Goal: Task Accomplishment & Management: Complete application form

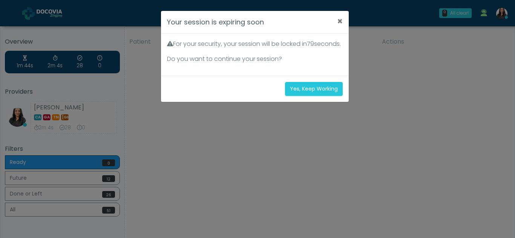
click at [323, 95] on button "Yes, Keep Working" at bounding box center [314, 89] width 58 height 14
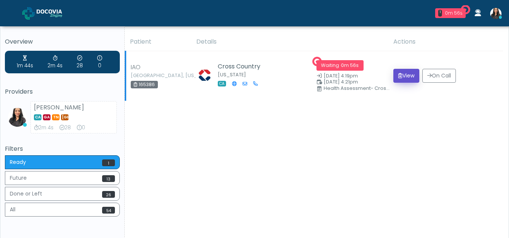
click at [400, 74] on button "View" at bounding box center [406, 76] width 26 height 14
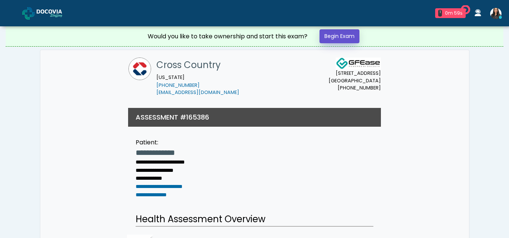
click at [332, 34] on link "Begin Exam" at bounding box center [339, 36] width 40 height 14
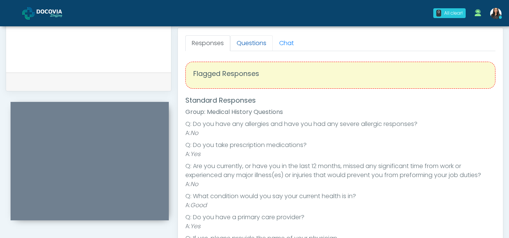
click at [248, 41] on link "Questions" at bounding box center [251, 43] width 43 height 16
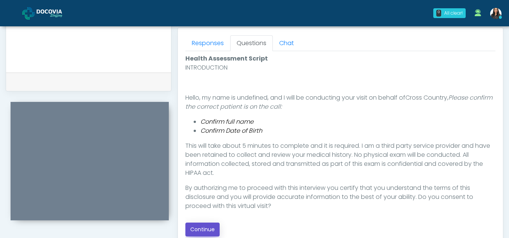
click at [197, 226] on button "Continue" at bounding box center [202, 230] width 34 height 14
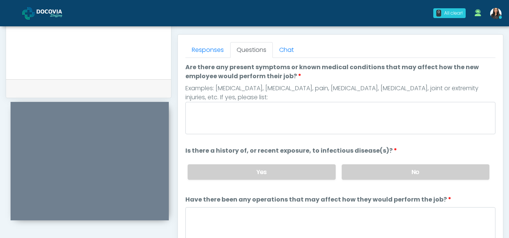
scroll to position [313, 0]
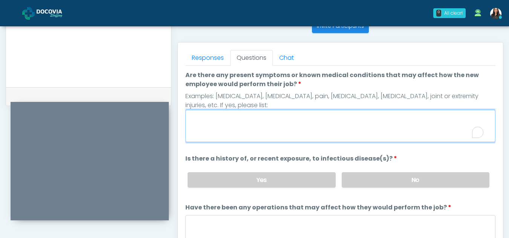
click at [273, 124] on textarea "Are there any present symptoms or known medical conditions that may affect how …" at bounding box center [340, 126] width 310 height 32
type textarea "**"
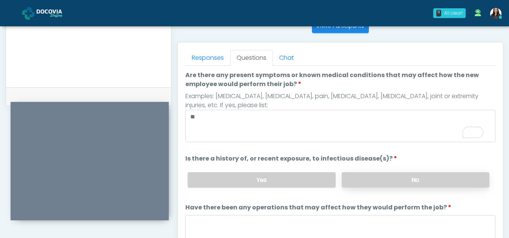
click at [385, 181] on label "No" at bounding box center [416, 180] width 148 height 15
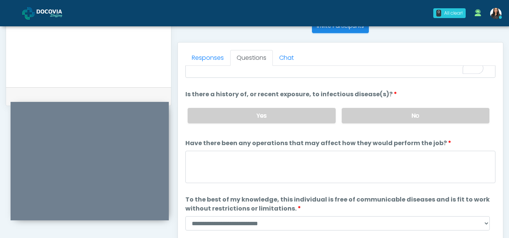
scroll to position [64, 0]
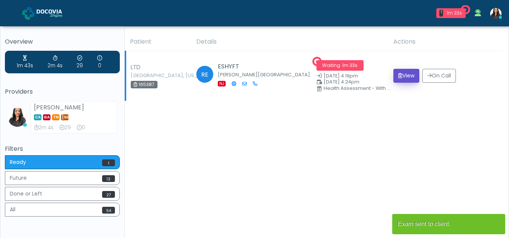
click at [405, 76] on button "View" at bounding box center [406, 76] width 26 height 14
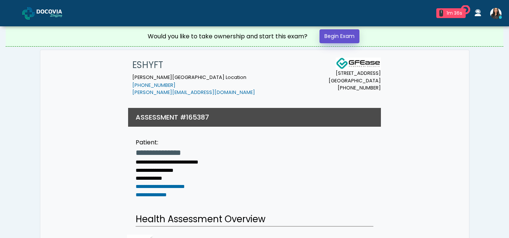
click at [343, 34] on link "Begin Exam" at bounding box center [339, 36] width 40 height 14
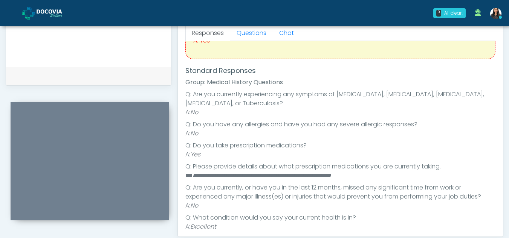
scroll to position [64, 0]
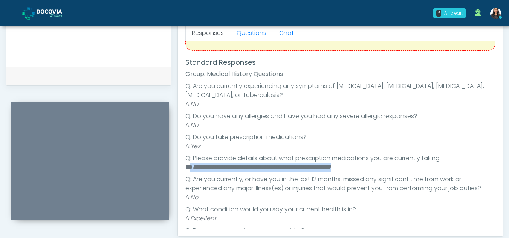
drag, startPoint x: 191, startPoint y: 168, endPoint x: 378, endPoint y: 169, distance: 187.2
click at [378, 169] on li "**********" at bounding box center [337, 167] width 304 height 9
copy li "**********"
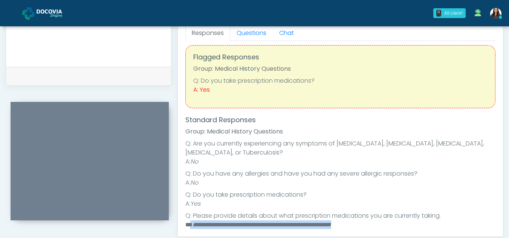
scroll to position [0, 0]
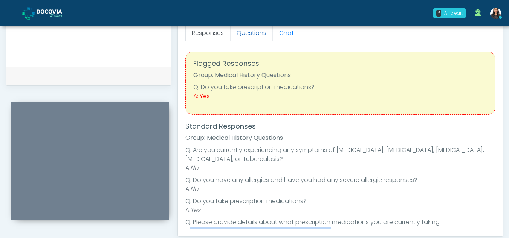
click at [256, 32] on link "Questions" at bounding box center [251, 33] width 43 height 16
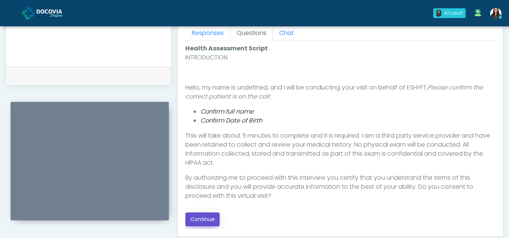
click at [204, 220] on button "Continue" at bounding box center [202, 220] width 34 height 14
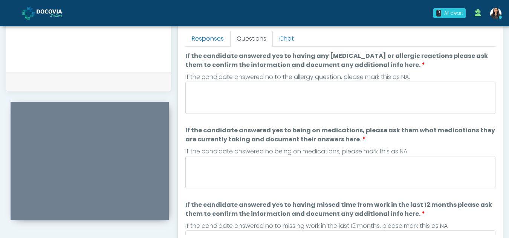
scroll to position [320, 0]
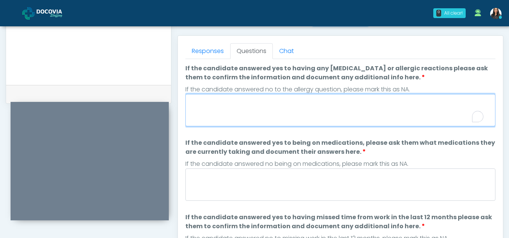
click at [299, 117] on textarea "If the candidate answered yes to having any allergies or allergic reactions ple…" at bounding box center [340, 110] width 310 height 32
type textarea "*"
type textarea "**"
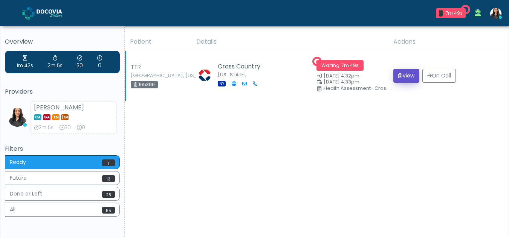
click at [408, 75] on button "View" at bounding box center [406, 76] width 26 height 14
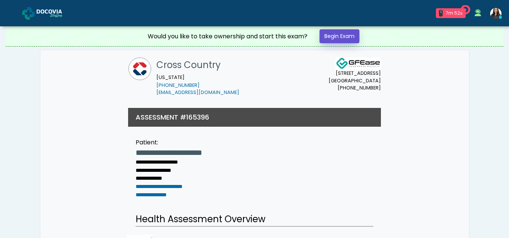
click at [349, 34] on link "Begin Exam" at bounding box center [339, 36] width 40 height 14
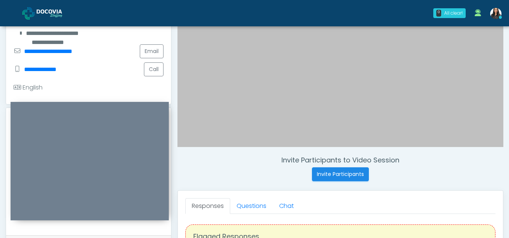
scroll to position [162, 0]
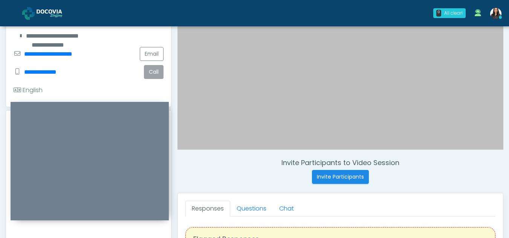
click at [159, 73] on button "Call" at bounding box center [154, 72] width 20 height 14
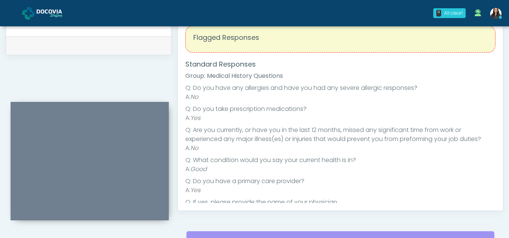
scroll to position [247, 0]
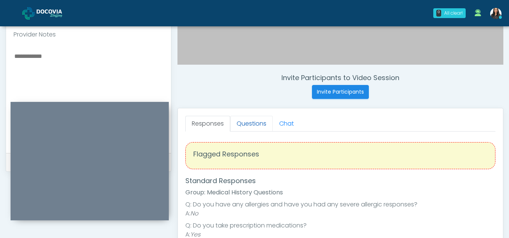
click at [263, 119] on link "Questions" at bounding box center [251, 124] width 43 height 16
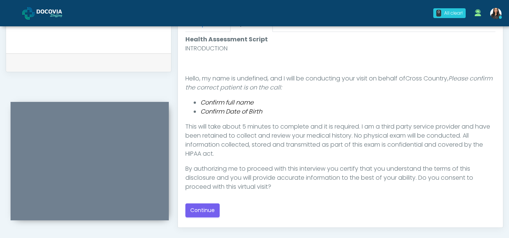
scroll to position [359, 0]
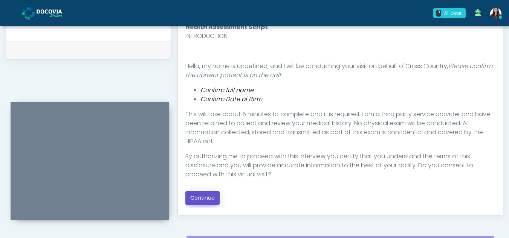
click at [204, 197] on button "Continue" at bounding box center [202, 198] width 34 height 14
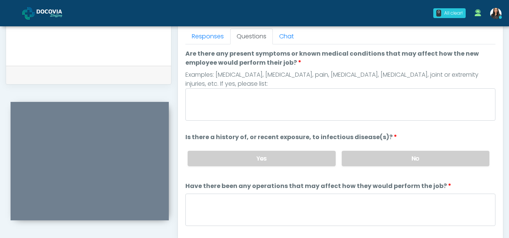
scroll to position [328, 0]
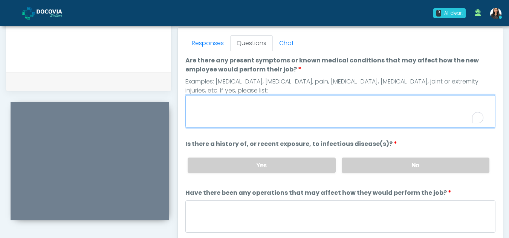
click at [240, 108] on textarea "Are there any present symptoms or known medical conditions that may affect how …" at bounding box center [340, 111] width 310 height 32
type textarea "**"
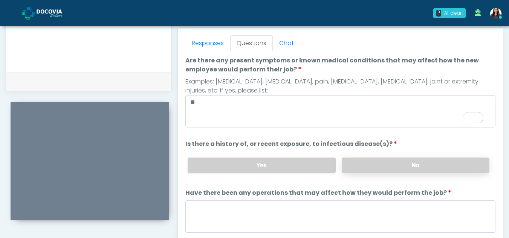
click at [445, 165] on label "No" at bounding box center [416, 165] width 148 height 15
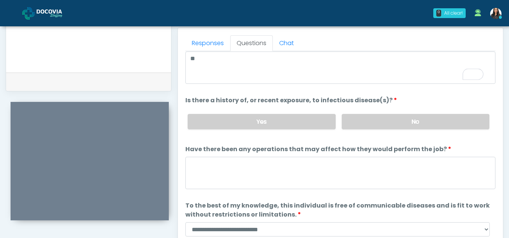
scroll to position [64, 0]
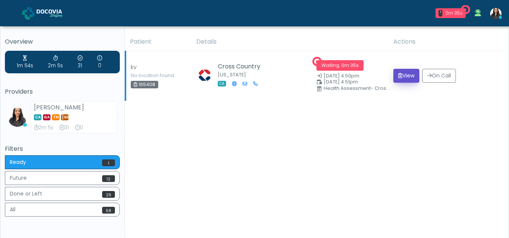
click at [409, 74] on button "View" at bounding box center [406, 76] width 26 height 14
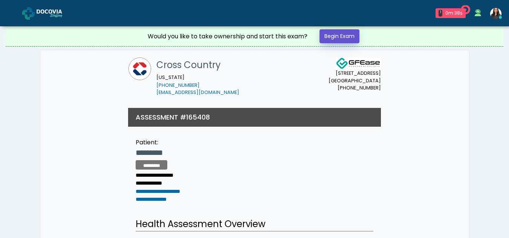
click at [346, 38] on link "Begin Exam" at bounding box center [339, 36] width 40 height 14
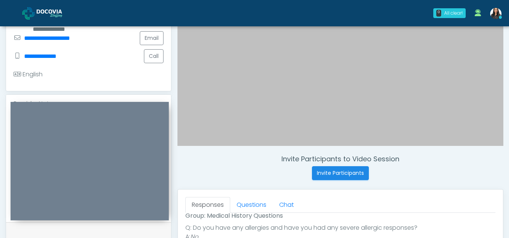
scroll to position [165, 0]
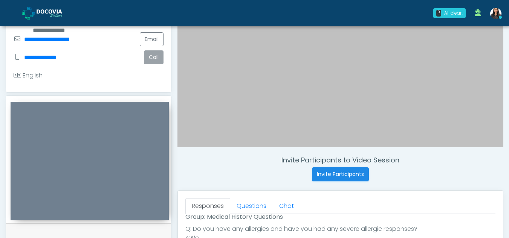
click at [154, 58] on button "Call" at bounding box center [154, 57] width 20 height 14
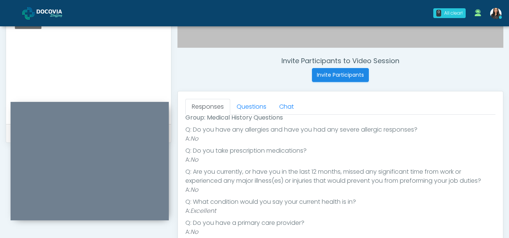
scroll to position [262, 0]
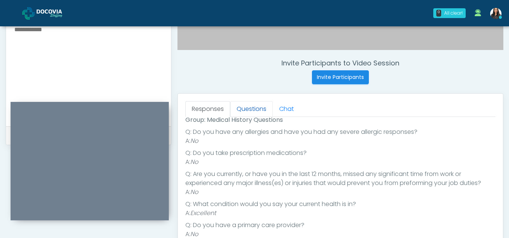
click at [253, 103] on link "Questions" at bounding box center [251, 109] width 43 height 16
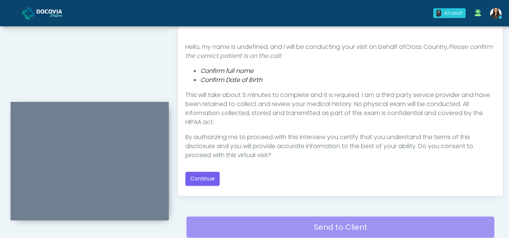
scroll to position [388, 0]
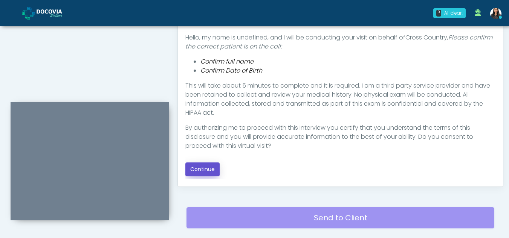
click at [206, 170] on button "Continue" at bounding box center [202, 170] width 34 height 14
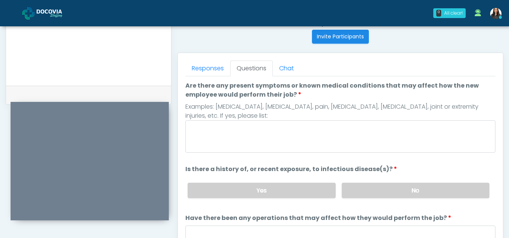
scroll to position [299, 0]
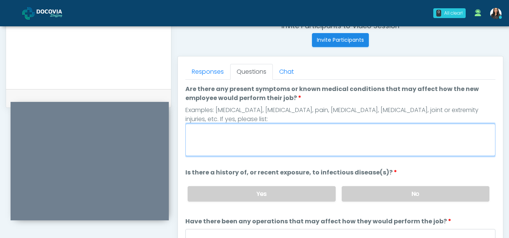
click at [209, 134] on textarea "Are there any present symptoms or known medical conditions that may affect how …" at bounding box center [340, 140] width 310 height 32
type textarea "**"
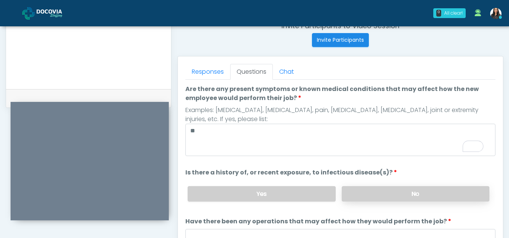
click at [460, 198] on label "No" at bounding box center [416, 193] width 148 height 15
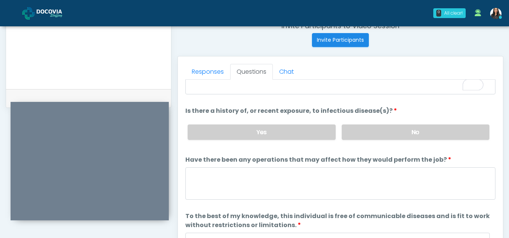
scroll to position [64, 0]
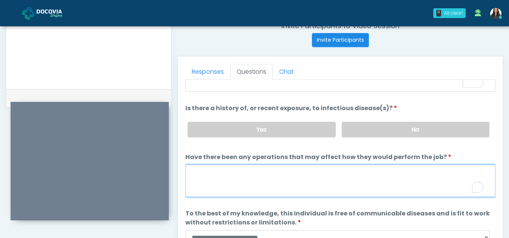
click at [253, 179] on textarea "Have there been any operations that may affect how they would perform the job?" at bounding box center [340, 181] width 310 height 32
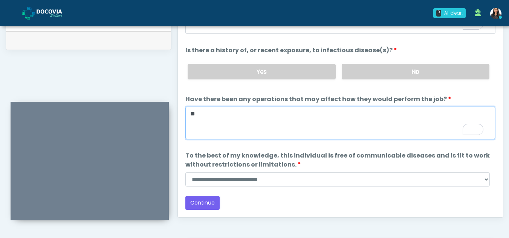
scroll to position [361, 0]
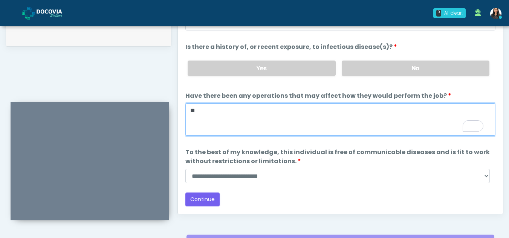
type textarea "**"
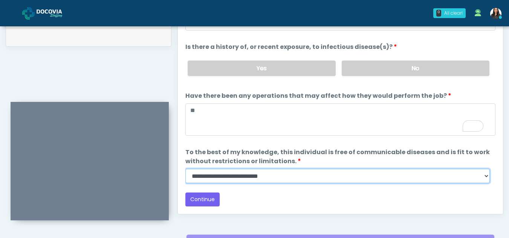
click at [486, 178] on select "**********" at bounding box center [337, 176] width 304 height 14
select select "******"
click at [185, 169] on select "**********" at bounding box center [337, 176] width 304 height 14
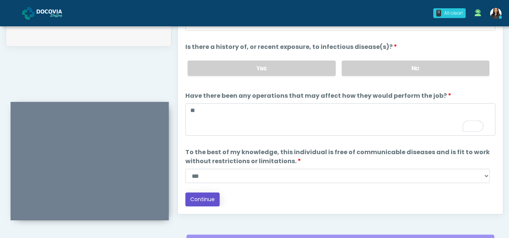
click at [197, 199] on button "Continue" at bounding box center [202, 200] width 34 height 14
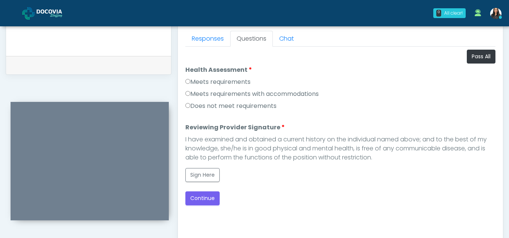
scroll to position [322, 0]
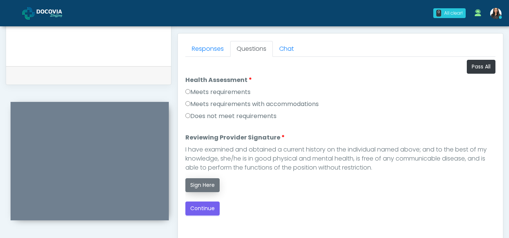
click at [201, 181] on button "Sign Here" at bounding box center [202, 186] width 34 height 14
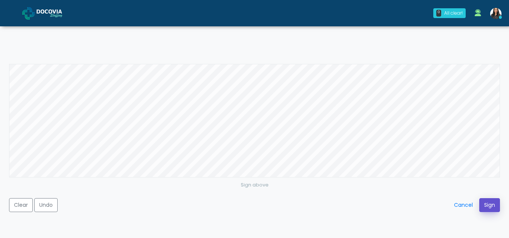
click at [491, 204] on button "Sign" at bounding box center [489, 206] width 21 height 14
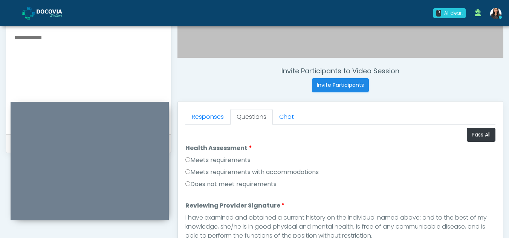
scroll to position [226, 0]
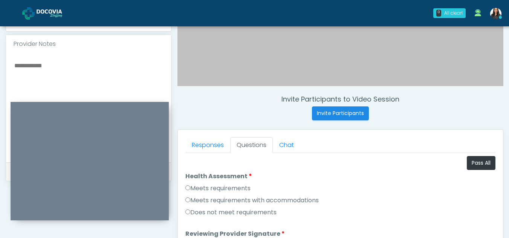
click at [32, 63] on textarea "To enrich screen reader interactions, please activate Accessibility in Grammarl…" at bounding box center [89, 107] width 150 height 92
type textarea "*"
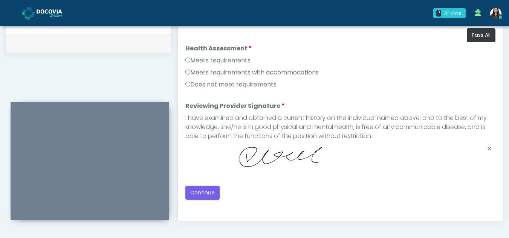
scroll to position [372, 0]
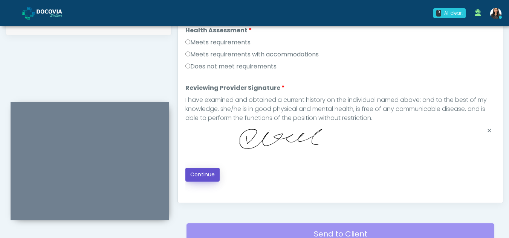
click at [205, 171] on button "Continue" at bounding box center [202, 175] width 34 height 14
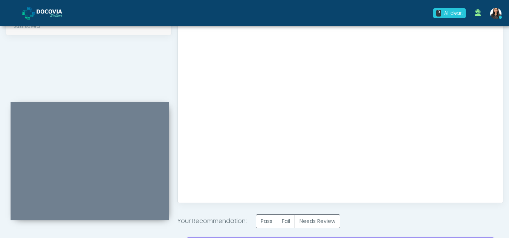
scroll to position [452, 0]
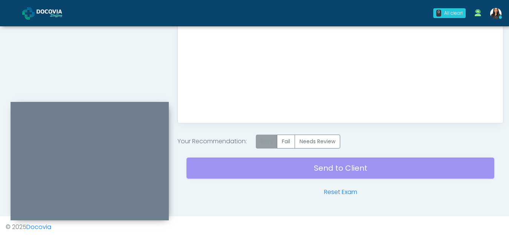
click at [269, 139] on label "Pass" at bounding box center [266, 142] width 21 height 14
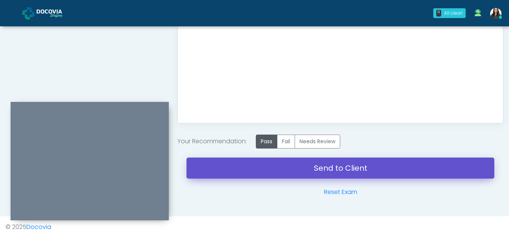
click at [358, 168] on link "Send to Client" at bounding box center [340, 168] width 308 height 21
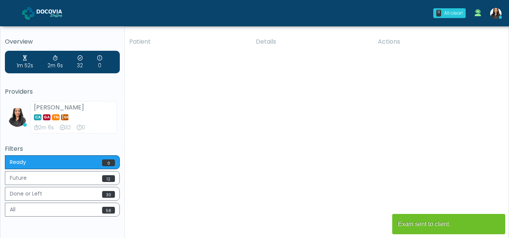
click at [279, 156] on div "Patient Details Actions kv No location found 165408 Cross Country California CA" at bounding box center [314, 140] width 378 height 214
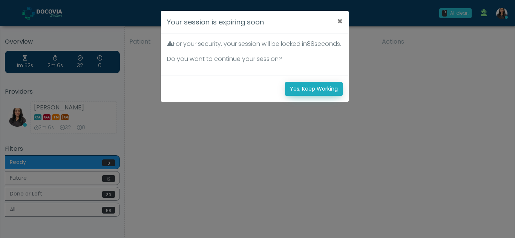
click at [327, 96] on button "Yes, Keep Working" at bounding box center [314, 89] width 58 height 14
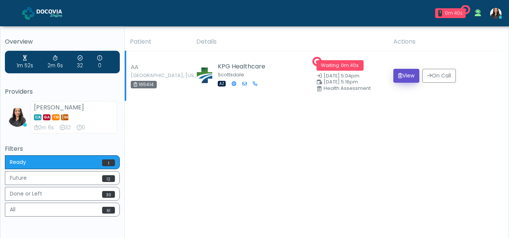
click at [407, 72] on button "View" at bounding box center [406, 76] width 26 height 14
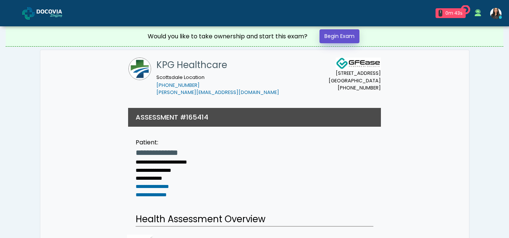
click at [343, 37] on link "Begin Exam" at bounding box center [339, 36] width 40 height 14
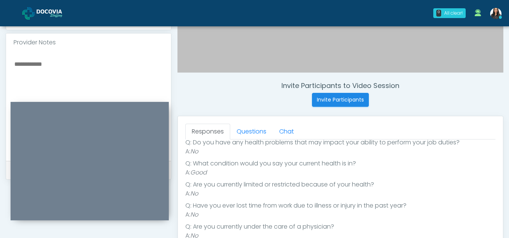
scroll to position [237, 0]
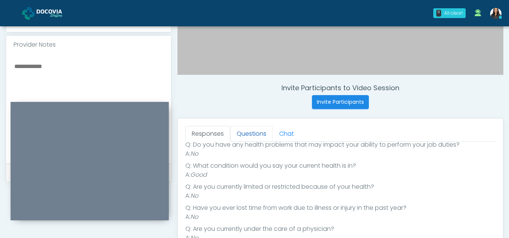
click at [255, 130] on link "Questions" at bounding box center [251, 134] width 43 height 16
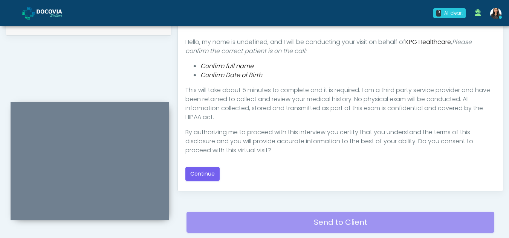
scroll to position [385, 0]
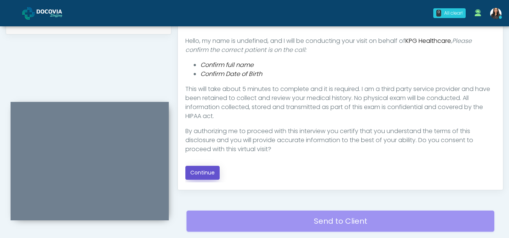
click at [208, 172] on button "Continue" at bounding box center [202, 173] width 34 height 14
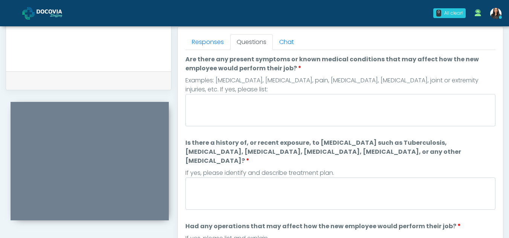
scroll to position [306, 0]
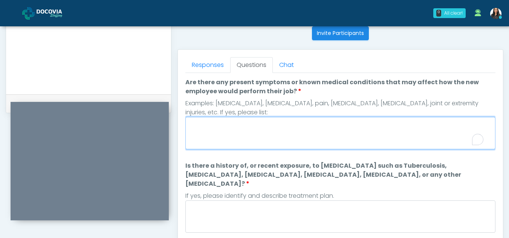
click at [211, 127] on textarea "Are there any present symptoms or known medical conditions that may affect how …" at bounding box center [340, 133] width 310 height 32
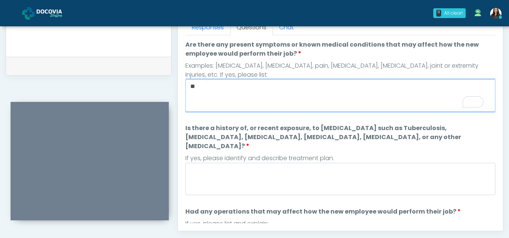
scroll to position [345, 0]
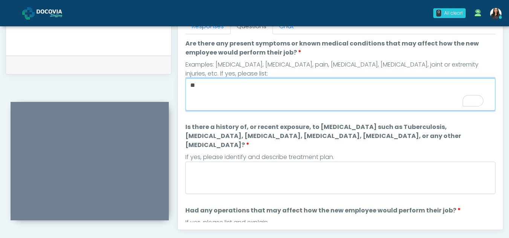
type textarea "**"
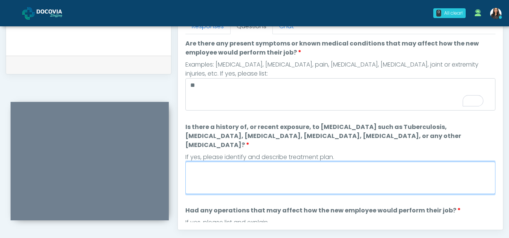
click at [241, 175] on textarea "Is there a history of, or recent exposure, to infectious diseases such as Tuber…" at bounding box center [340, 178] width 310 height 32
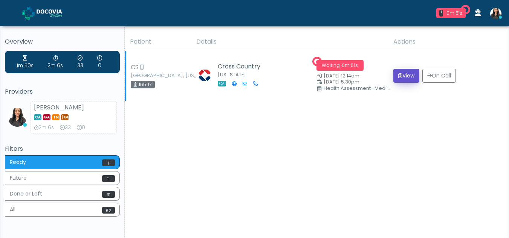
click at [403, 74] on button "View" at bounding box center [406, 76] width 26 height 14
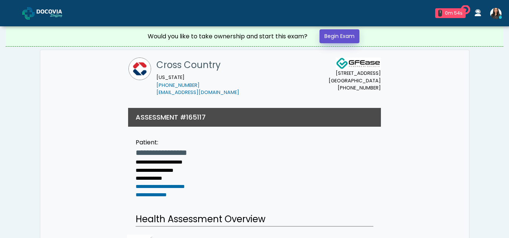
click at [342, 34] on link "Begin Exam" at bounding box center [339, 36] width 40 height 14
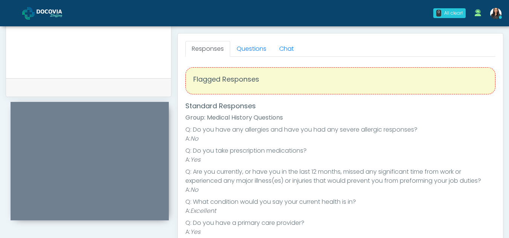
scroll to position [321, 0]
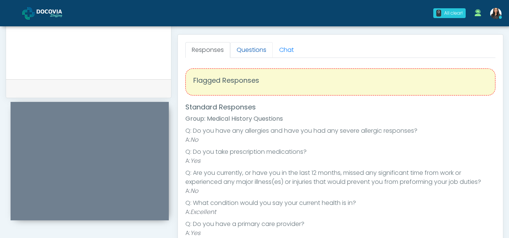
click at [261, 50] on link "Questions" at bounding box center [251, 50] width 43 height 16
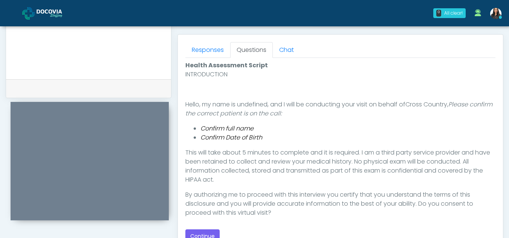
scroll to position [394, 0]
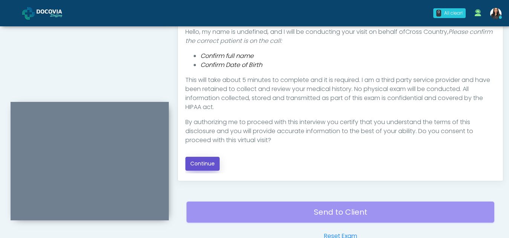
click at [199, 166] on button "Continue" at bounding box center [202, 164] width 34 height 14
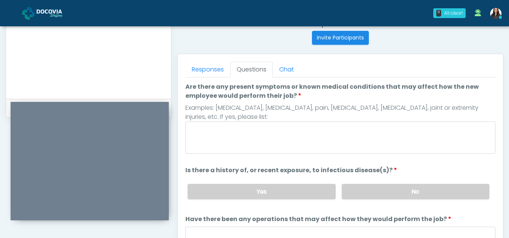
scroll to position [299, 0]
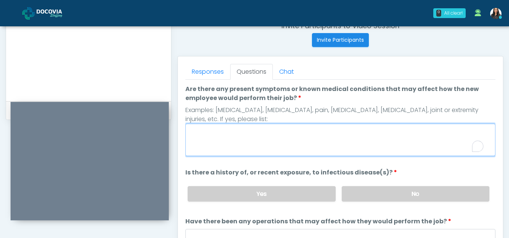
click at [242, 134] on textarea "Are there any present symptoms or known medical conditions that may affect how …" at bounding box center [340, 140] width 310 height 32
type textarea "**"
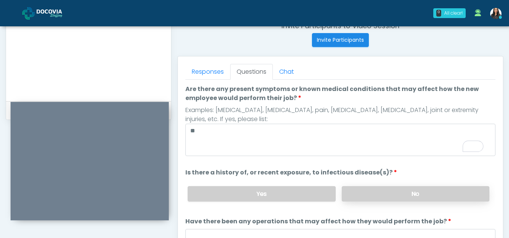
click at [422, 196] on label "No" at bounding box center [416, 193] width 148 height 15
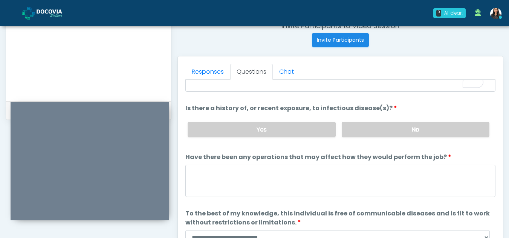
scroll to position [64, 0]
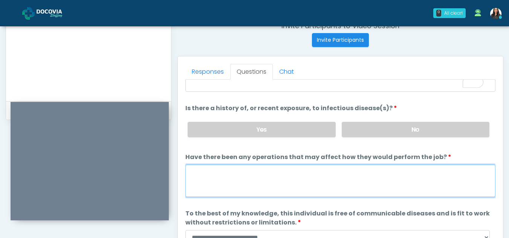
click at [214, 188] on textarea "Have there been any operations that may affect how they would perform the job?" at bounding box center [340, 181] width 310 height 32
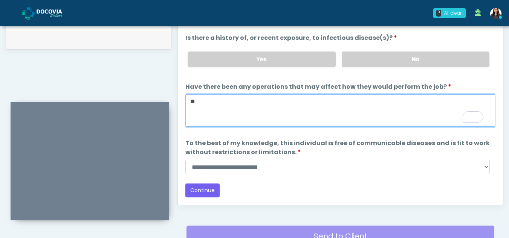
scroll to position [372, 0]
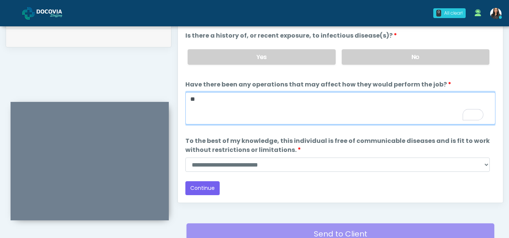
type textarea "**"
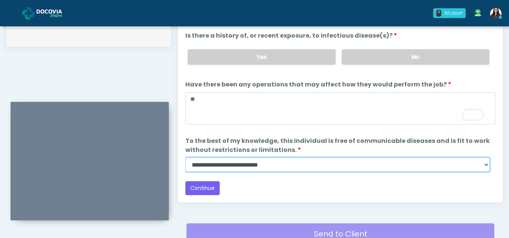
click at [484, 164] on select "**********" at bounding box center [337, 165] width 304 height 14
select select "******"
click at [185, 158] on select "**********" at bounding box center [337, 165] width 304 height 14
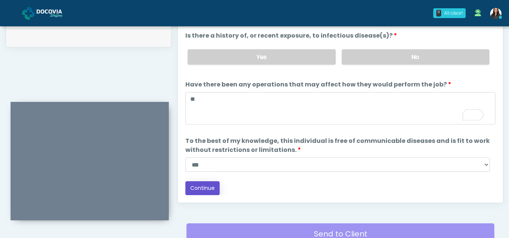
click at [206, 185] on button "Continue" at bounding box center [202, 189] width 34 height 14
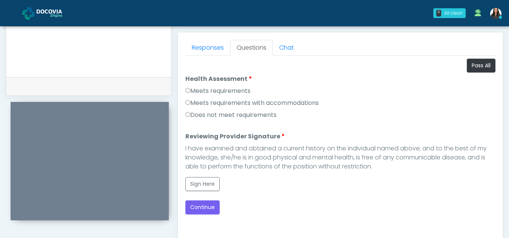
scroll to position [322, 0]
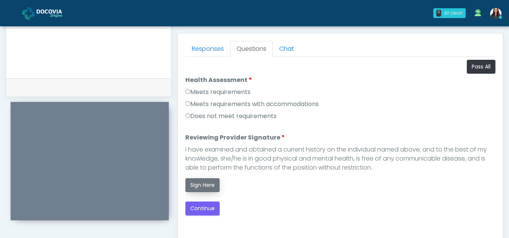
click at [202, 186] on button "Sign Here" at bounding box center [202, 186] width 34 height 14
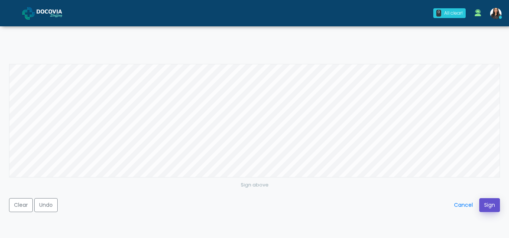
click at [494, 208] on button "Sign" at bounding box center [489, 206] width 21 height 14
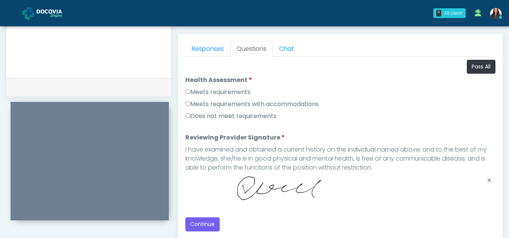
scroll to position [403, 0]
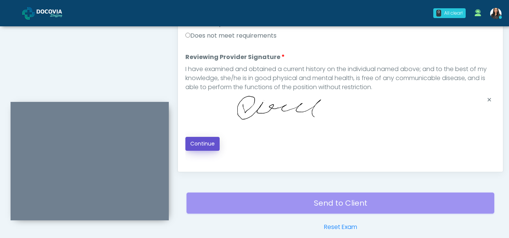
click at [211, 139] on button "Continue" at bounding box center [202, 144] width 34 height 14
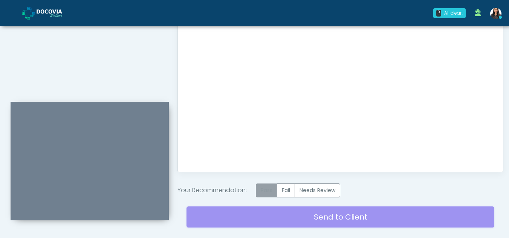
click at [269, 193] on label "Pass" at bounding box center [266, 191] width 21 height 14
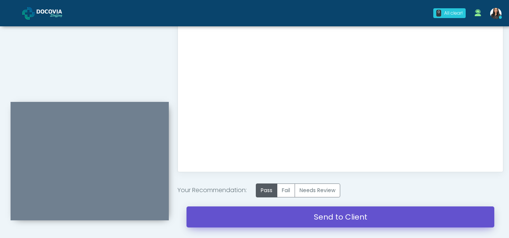
click at [371, 220] on link "Send to Client" at bounding box center [340, 217] width 308 height 21
